Goal: Information Seeking & Learning: Learn about a topic

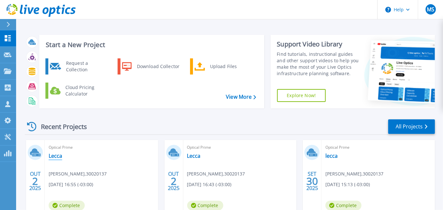
click at [60, 157] on link "Lecca" at bounding box center [56, 155] width 14 height 6
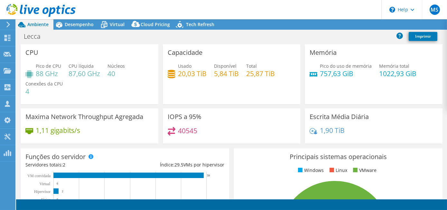
select select "SouthAmerica"
select select "BRL"
click at [319, 25] on link "Reports" at bounding box center [321, 25] width 31 height 10
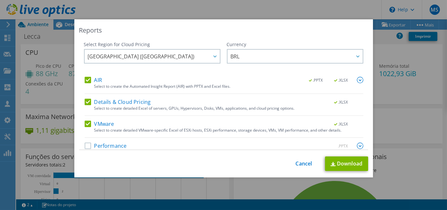
scroll to position [9, 0]
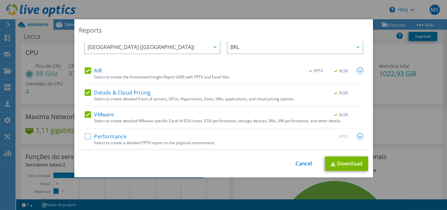
click at [86, 136] on label "Performance" at bounding box center [106, 136] width 42 height 6
click at [0, 0] on input "Performance" at bounding box center [0, 0] width 0 height 0
click at [357, 71] on img at bounding box center [360, 70] width 6 height 6
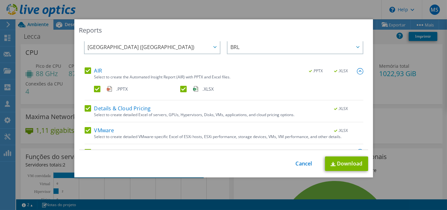
click at [357, 71] on img at bounding box center [360, 71] width 6 height 6
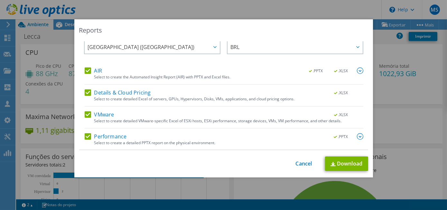
click at [357, 139] on div at bounding box center [360, 136] width 6 height 7
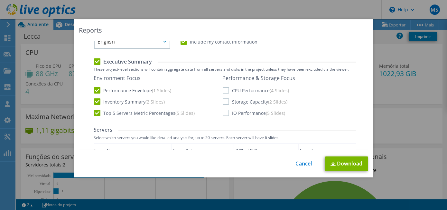
scroll to position [156, 0]
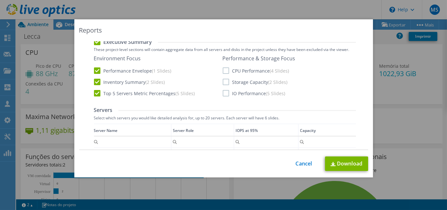
click at [223, 70] on label "CPU Performance (4 Slides)" at bounding box center [256, 70] width 67 height 6
click at [0, 0] on input "CPU Performance (4 Slides)" at bounding box center [0, 0] width 0 height 0
click at [223, 81] on label "Storage Capacity (2 Slides)" at bounding box center [255, 82] width 65 height 6
click at [0, 0] on input "Storage Capacity (2 Slides)" at bounding box center [0, 0] width 0 height 0
click at [227, 93] on label "IO Performance (5 Slides)" at bounding box center [254, 93] width 63 height 6
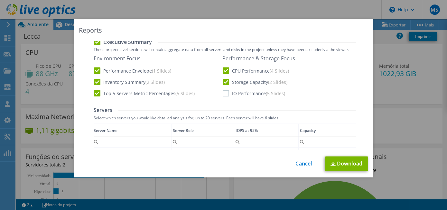
click at [0, 0] on input "IO Performance (5 Slides)" at bounding box center [0, 0] width 0 height 0
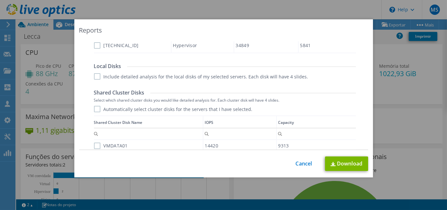
scroll to position [238, 0]
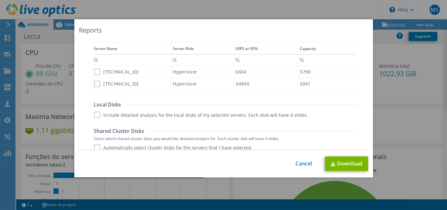
click at [88, 72] on div "Performance .PPTX Select to create a detailed PPTX report on the physical envir…" at bounding box center [224, 89] width 279 height 371
click at [96, 70] on label "192.168.100.32" at bounding box center [116, 72] width 45 height 6
click at [0, 0] on input "192.168.100.32" at bounding box center [0, 0] width 0 height 0
click at [96, 81] on label "192.168.100.33" at bounding box center [116, 84] width 45 height 6
click at [0, 0] on input "192.168.100.33" at bounding box center [0, 0] width 0 height 0
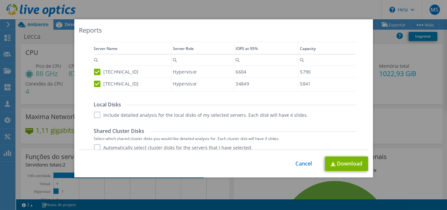
click at [96, 114] on label "Include detailed analysis for the local disks of my selected servers. Each disk…" at bounding box center [201, 114] width 214 height 6
click at [0, 0] on input "Include detailed analysis for the local disks of my selected servers. Each disk…" at bounding box center [0, 0] width 0 height 0
drag, startPoint x: 96, startPoint y: 147, endPoint x: 106, endPoint y: 147, distance: 10.3
click at [96, 147] on label "Automatically select cluster disks for the servers that I have selected." at bounding box center [173, 147] width 159 height 6
click at [0, 0] on input "Automatically select cluster disks for the servers that I have selected." at bounding box center [0, 0] width 0 height 0
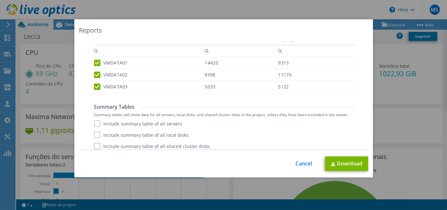
scroll to position [363, 0]
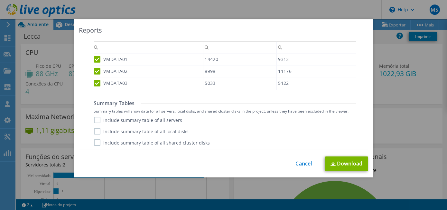
click at [96, 121] on label "Include summary table of all servers" at bounding box center [138, 120] width 89 height 6
click at [0, 0] on input "Include summary table of all servers" at bounding box center [0, 0] width 0 height 0
click at [97, 128] on label "Include summary table of all local disks" at bounding box center [141, 131] width 95 height 6
click at [0, 0] on input "Include summary table of all local disks" at bounding box center [0, 0] width 0 height 0
click at [96, 143] on label "Include summary table of all shared cluster disks" at bounding box center [152, 142] width 116 height 6
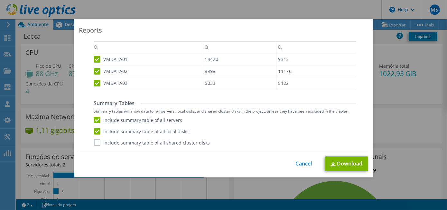
click at [0, 0] on input "Include summary table of all shared cluster disks" at bounding box center [0, 0] width 0 height 0
click at [348, 163] on link "Download" at bounding box center [346, 163] width 43 height 14
drag, startPoint x: 300, startPoint y: 167, endPoint x: 279, endPoint y: 167, distance: 21.9
click at [300, 167] on div "This process may take a while, please wait... Cancel Download" at bounding box center [223, 163] width 289 height 14
click at [299, 165] on link "Cancel" at bounding box center [304, 163] width 16 height 6
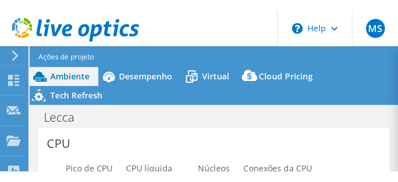
scroll to position [0, 0]
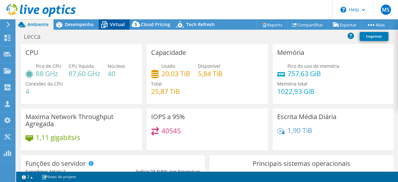
click at [116, 26] on span "Virtual" at bounding box center [117, 24] width 15 height 6
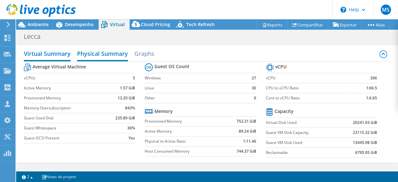
click at [91, 54] on h2 "Physical Summary" at bounding box center [102, 54] width 51 height 14
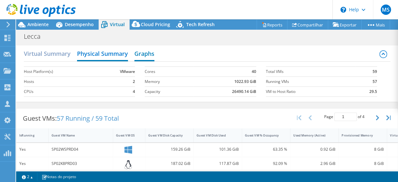
click at [148, 54] on h2 "Graphs" at bounding box center [144, 54] width 20 height 14
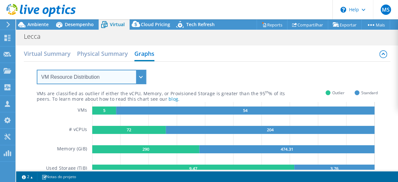
click at [141, 77] on select "VM Resource Distribution Provisioning Contrast Over Provisioning" at bounding box center [91, 77] width 109 height 14
select select "Over Provisioning"
click at [37, 70] on select "VM Resource Distribution Provisioning Contrast Over Provisioning" at bounding box center [91, 77] width 109 height 14
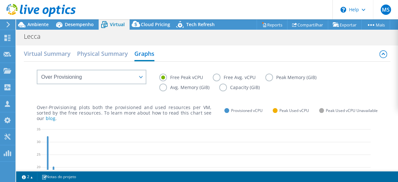
click at [269, 77] on label "Peak Memory (GiB)" at bounding box center [295, 77] width 61 height 8
click at [0, 0] on input "Peak Memory (GiB)" at bounding box center [0, 0] width 0 height 0
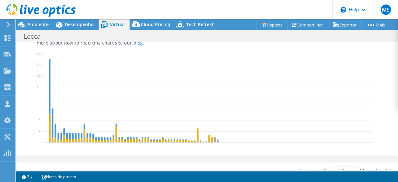
scroll to position [73, 0]
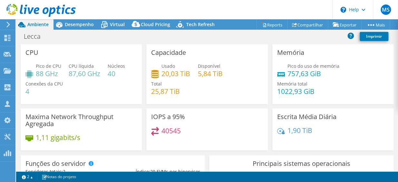
select select "SouthAmerica"
select select "BRL"
click at [110, 24] on span "Virtual" at bounding box center [117, 24] width 15 height 6
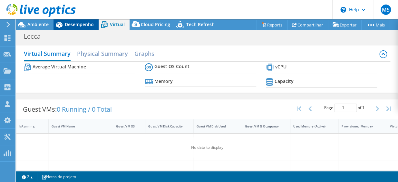
click at [82, 24] on span "Desempenho" at bounding box center [79, 24] width 29 height 6
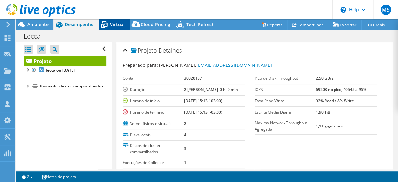
drag, startPoint x: 106, startPoint y: 24, endPoint x: 113, endPoint y: 28, distance: 7.9
click at [106, 24] on icon at bounding box center [104, 24] width 11 height 11
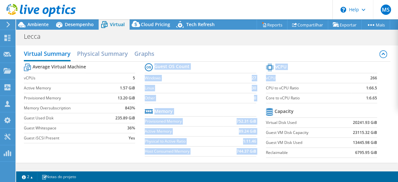
drag, startPoint x: 261, startPoint y: 78, endPoint x: 322, endPoint y: 81, distance: 60.6
click at [325, 81] on div "Average Virtual Machine vCPUs 5 Active Memory 1.57 GiB Provisioned Memory 13.20…" at bounding box center [207, 111] width 366 height 99
drag, startPoint x: 322, startPoint y: 81, endPoint x: 313, endPoint y: 79, distance: 9.0
click at [300, 79] on label "vCPU" at bounding box center [309, 78] width 86 height 6
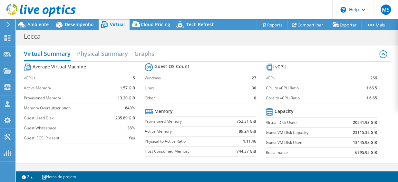
click at [377, 79] on section "vCPU vCPU 266 CPU to vCPU Ratio 1:66.5 Core to vCPU Ratio 1:6.65 Capacity Virtu…" at bounding box center [326, 111] width 121 height 99
drag, startPoint x: 373, startPoint y: 77, endPoint x: 365, endPoint y: 77, distance: 7.4
click at [365, 77] on section "vCPU vCPU 266 CPU to vCPU Ratio 1:66.5 Core to vCPU Ratio 1:6.65 Capacity Virtu…" at bounding box center [326, 111] width 121 height 99
click at [325, 114] on tr "Capacity" at bounding box center [321, 111] width 111 height 11
click at [361, 98] on td "1:6.65" at bounding box center [363, 98] width 25 height 10
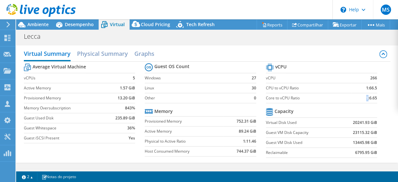
click at [366, 97] on b "1:6.65" at bounding box center [371, 98] width 11 height 6
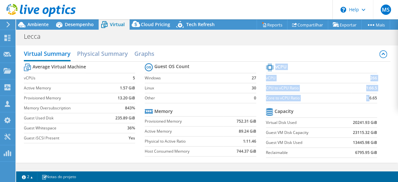
drag, startPoint x: 363, startPoint y: 97, endPoint x: 375, endPoint y: 97, distance: 12.3
click at [375, 97] on section "vCPU vCPU 266 CPU to vCPU Ratio 1:66.5 Core to vCPU Ratio 1:6.65 Capacity Virtu…" at bounding box center [326, 111] width 121 height 99
click at [378, 97] on section "vCPU vCPU 266 CPU to vCPU Ratio 1:66.5 Core to vCPU Ratio 1:6.65 Capacity Virtu…" at bounding box center [326, 111] width 121 height 99
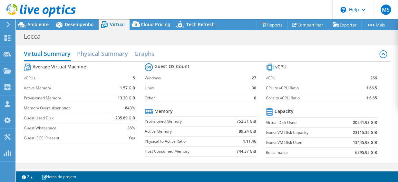
drag, startPoint x: 378, startPoint y: 97, endPoint x: 367, endPoint y: 101, distance: 12.6
click at [366, 101] on td "1:6.65" at bounding box center [363, 98] width 25 height 10
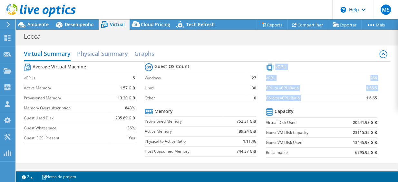
drag, startPoint x: 374, startPoint y: 97, endPoint x: 355, endPoint y: 98, distance: 19.0
click at [355, 98] on section "vCPU vCPU 266 CPU to vCPU Ratio 1:66.5 Core to vCPU Ratio 1:6.65 Capacity Virtu…" at bounding box center [326, 111] width 121 height 99
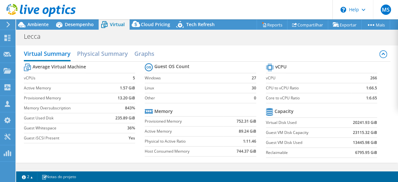
drag, startPoint x: 355, startPoint y: 98, endPoint x: 367, endPoint y: 107, distance: 14.9
click at [367, 107] on td at bounding box center [357, 111] width 38 height 11
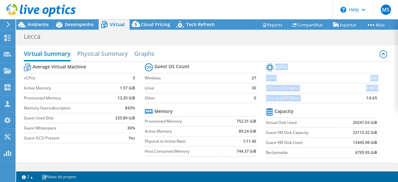
drag, startPoint x: 376, startPoint y: 97, endPoint x: 358, endPoint y: 99, distance: 17.8
click at [358, 99] on section "vCPU vCPU 266 CPU to vCPU Ratio 1:66.5 Core to vCPU Ratio 1:6.65 Capacity Virtu…" at bounding box center [326, 111] width 121 height 99
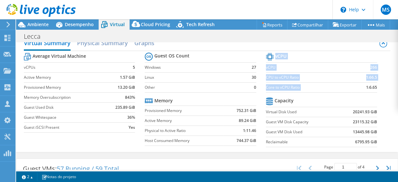
scroll to position [8, 0]
